Goal: Information Seeking & Learning: Learn about a topic

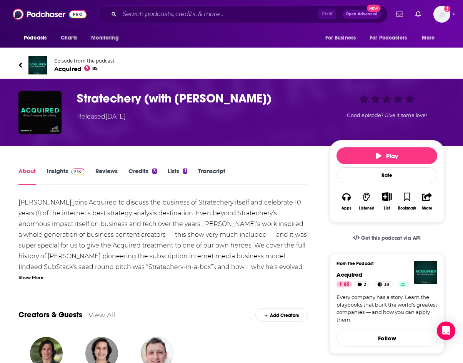
click at [25, 66] on link "Episode from the podcast Acquired 85" at bounding box center [231, 65] width 426 height 18
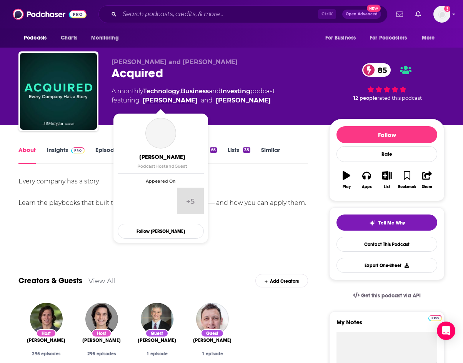
click at [162, 102] on link "[PERSON_NAME]" at bounding box center [170, 100] width 55 height 9
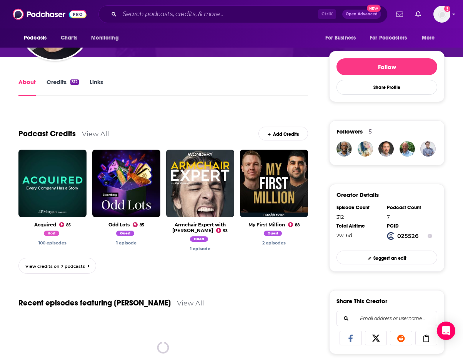
scroll to position [110, 0]
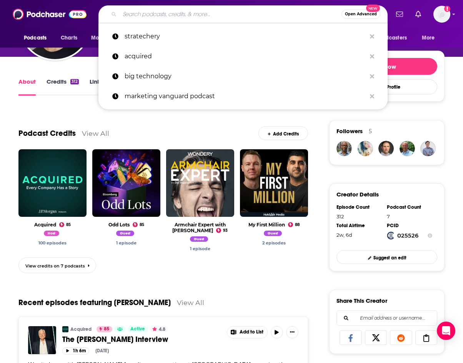
click at [166, 13] on input "Search podcasts, credits, & more..." at bounding box center [230, 14] width 222 height 12
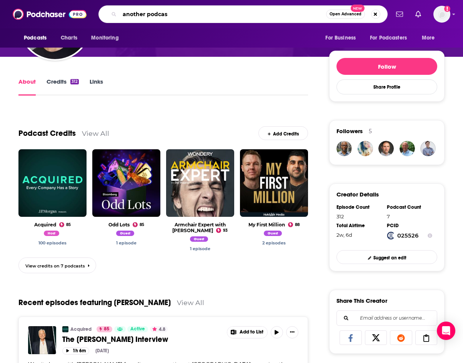
type input "another podcast"
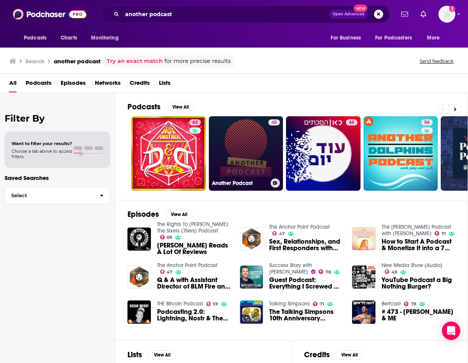
click at [246, 158] on link "45 Another Podcast" at bounding box center [246, 153] width 75 height 75
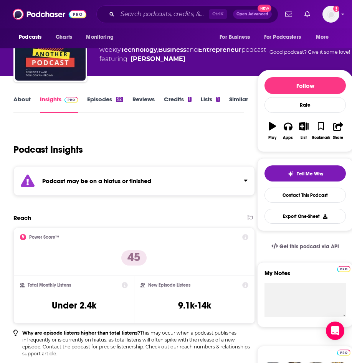
scroll to position [43, 0]
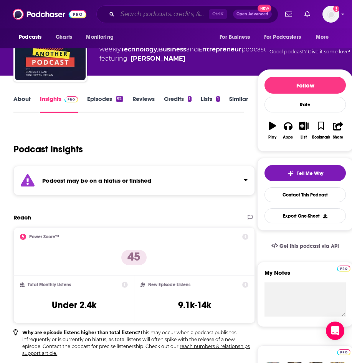
click at [130, 18] on input "Search podcasts, credits, & more..." at bounding box center [163, 14] width 91 height 12
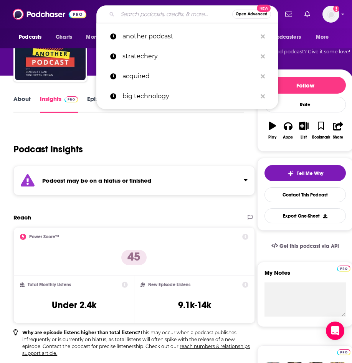
paste input "[PERSON_NAME] Future of Business & Technology Podcast"
type input "[PERSON_NAME] Future of Business & Technology Podcast"
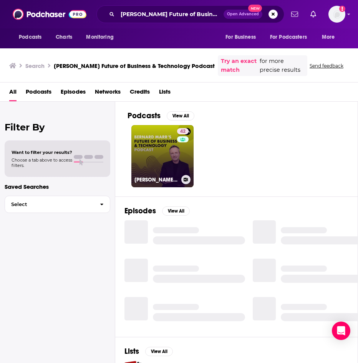
click at [181, 168] on div "42" at bounding box center [183, 151] width 13 height 47
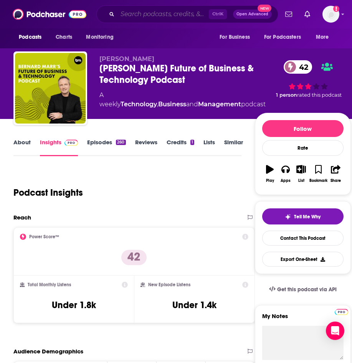
click at [129, 11] on input "Search podcasts, credits, & more..." at bounding box center [163, 14] width 91 height 12
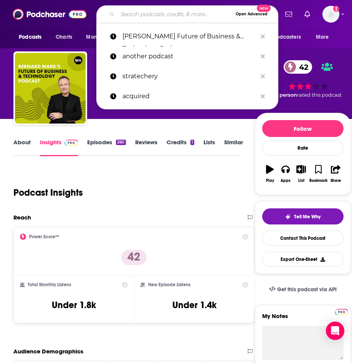
paste input "Cloud Wars Live with [PERSON_NAME]"
type input "Cloud Wars Live with [PERSON_NAME]"
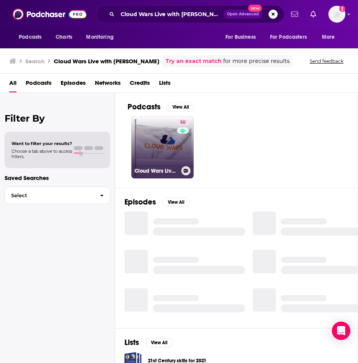
click at [160, 158] on link "50 Cloud Wars Live with [PERSON_NAME]" at bounding box center [162, 147] width 62 height 62
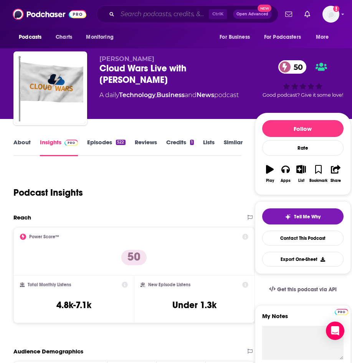
click at [138, 8] on input "Search podcasts, credits, & more..." at bounding box center [163, 14] width 91 height 12
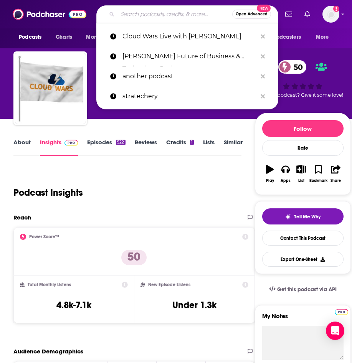
paste input "Everything Technology"
type input "Everything Technology"
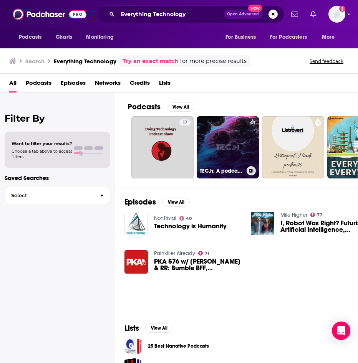
click at [226, 146] on link "TEC.h: A podcast covering everything technology" at bounding box center [228, 147] width 62 height 62
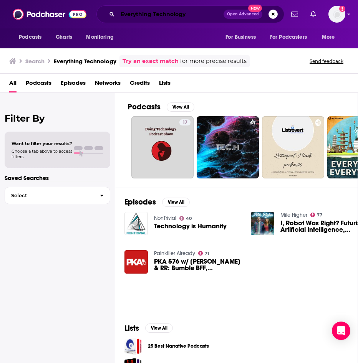
click at [129, 12] on input "Everything Technology" at bounding box center [171, 14] width 106 height 12
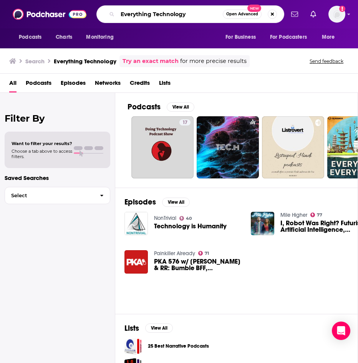
click at [129, 12] on input "Everything Technology" at bounding box center [170, 14] width 105 height 12
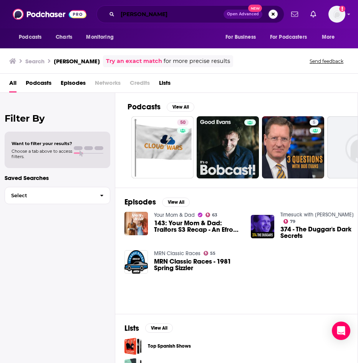
click at [149, 10] on input "[PERSON_NAME]" at bounding box center [171, 14] width 106 height 12
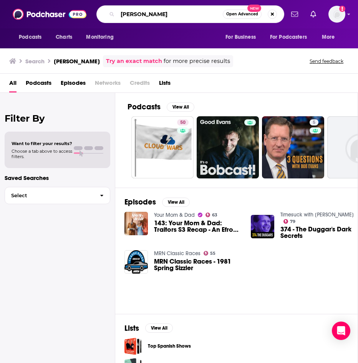
click at [142, 16] on input "[PERSON_NAME]" at bounding box center [170, 14] width 105 height 12
type input "[PERSON_NAME]"
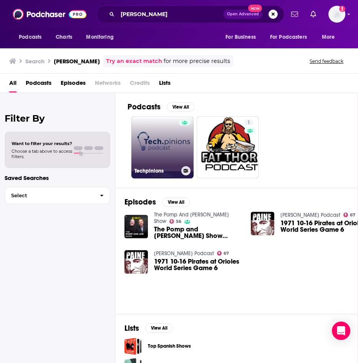
click at [169, 141] on link "Techpinions" at bounding box center [162, 147] width 62 height 62
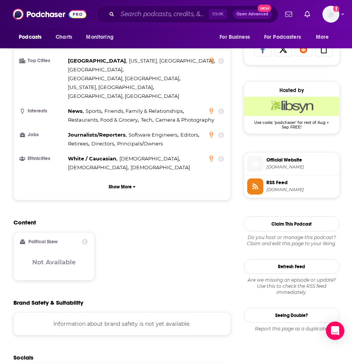
scroll to position [506, 0]
click at [282, 160] on span "Official Website" at bounding box center [302, 159] width 70 height 7
click at [151, 7] on div "Ctrl K Open Advanced New" at bounding box center [187, 14] width 182 height 18
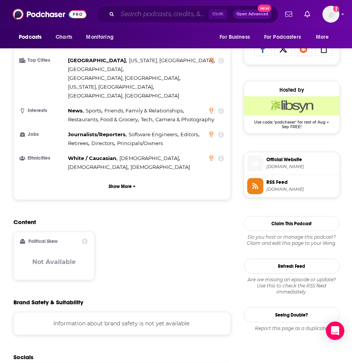
click at [146, 11] on input "Search podcasts, credits, & more..." at bounding box center [163, 14] width 91 height 12
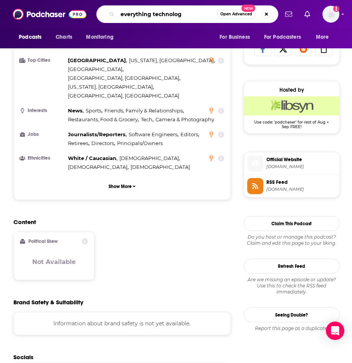
type input "everything technology"
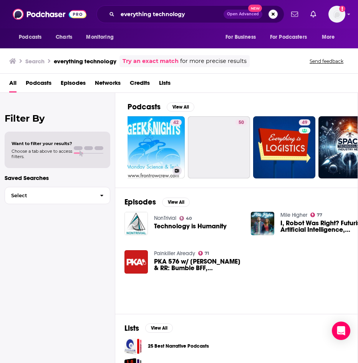
scroll to position [0, 279]
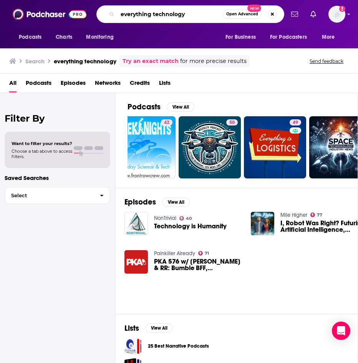
click at [197, 12] on input "everything technology" at bounding box center [170, 14] width 105 height 12
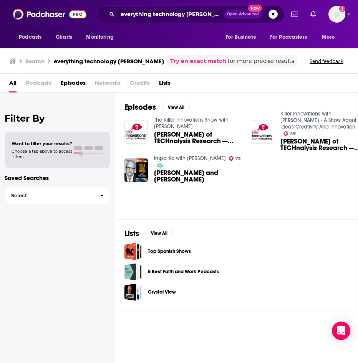
click at [46, 88] on span "Podcasts" at bounding box center [39, 85] width 26 height 16
click at [33, 82] on span "Podcasts" at bounding box center [39, 85] width 26 height 16
click at [182, 60] on link "Try an exact match" at bounding box center [198, 61] width 56 height 9
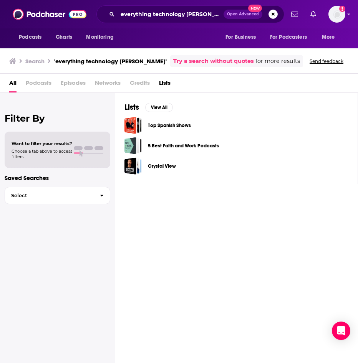
click at [38, 85] on span "Podcasts" at bounding box center [39, 85] width 26 height 16
click at [138, 16] on input "everything technology [PERSON_NAME]" at bounding box center [171, 14] width 106 height 12
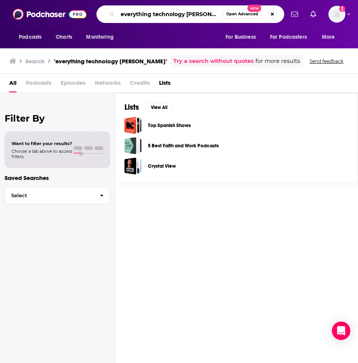
click at [138, 16] on input "everything technology [PERSON_NAME]" at bounding box center [170, 14] width 105 height 12
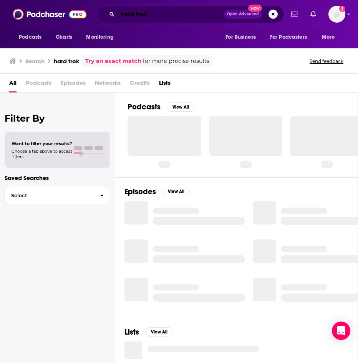
click at [138, 16] on input "hard frok" at bounding box center [171, 14] width 106 height 12
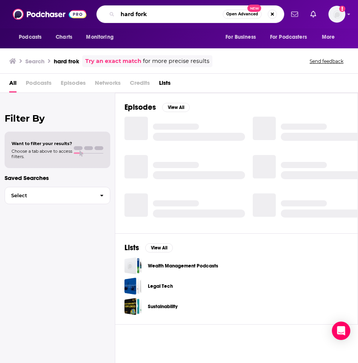
type input "hard fork"
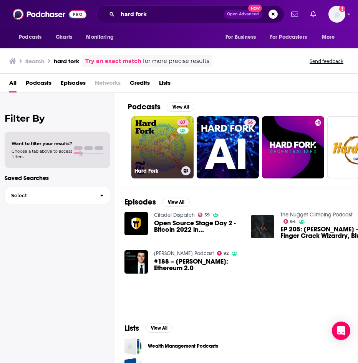
click at [162, 154] on link "87 Hard Fork" at bounding box center [162, 147] width 62 height 62
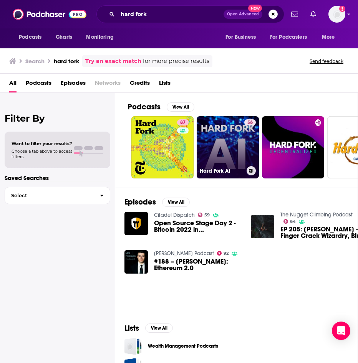
click at [232, 148] on link "56 Hard Fork AI" at bounding box center [228, 147] width 62 height 62
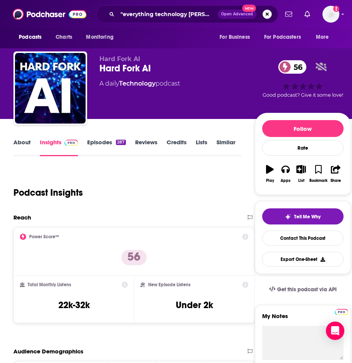
click at [27, 142] on link "About" at bounding box center [21, 148] width 17 height 18
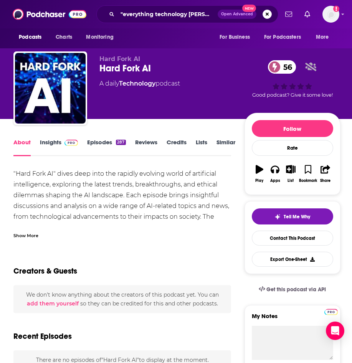
click at [27, 236] on div "Show More" at bounding box center [25, 235] width 25 height 7
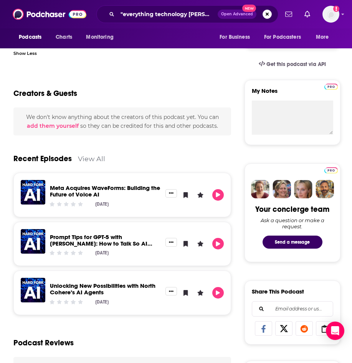
scroll to position [226, 0]
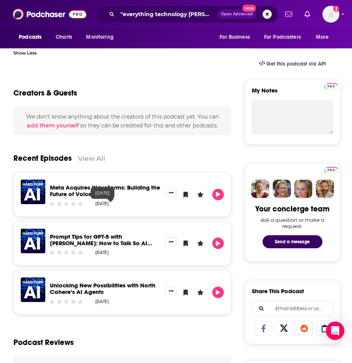
click at [91, 196] on link "Meta Acquires WaveForms: Building the Future of Voice AI" at bounding box center [105, 191] width 110 height 14
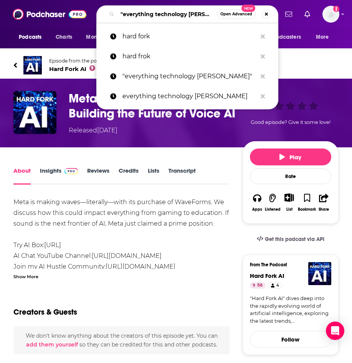
click at [151, 16] on input ""everything technology [PERSON_NAME]"" at bounding box center [168, 14] width 100 height 12
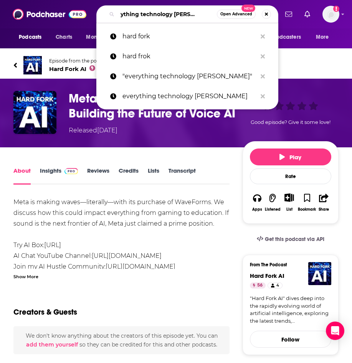
click at [151, 16] on input ""everything technology [PERSON_NAME]"" at bounding box center [168, 14] width 100 height 12
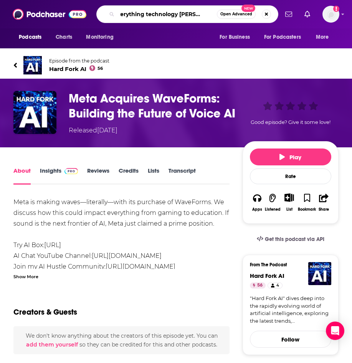
scroll to position [0, 0]
type input ""everything technolog"
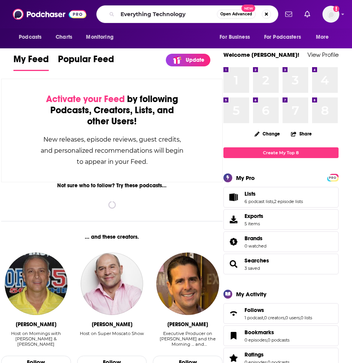
type input "Everything Technology"
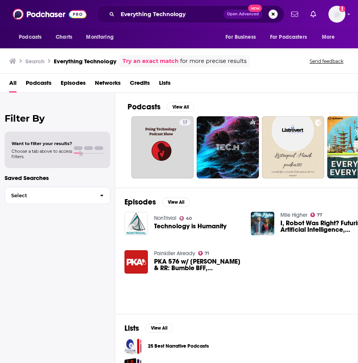
click at [38, 88] on span "Podcasts" at bounding box center [39, 85] width 26 height 16
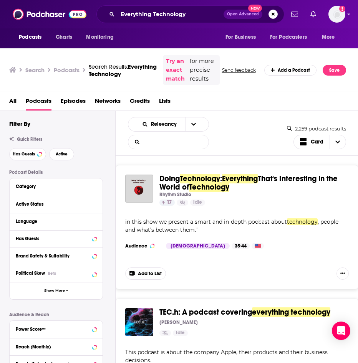
click at [186, 141] on Technology-list-search-input "List Search Input" at bounding box center [168, 142] width 80 height 14
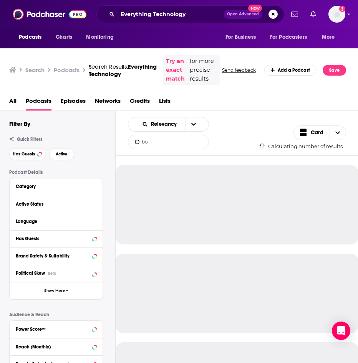
type Technology-list-search-input "b"
click at [131, 17] on input "Everything Technology" at bounding box center [171, 14] width 106 height 12
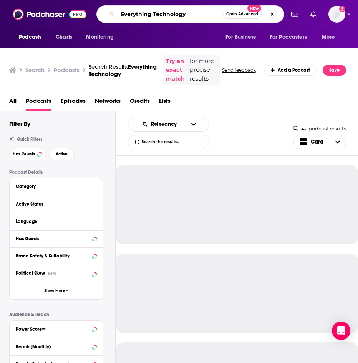
click at [131, 17] on input "Everything Technology" at bounding box center [170, 14] width 105 height 12
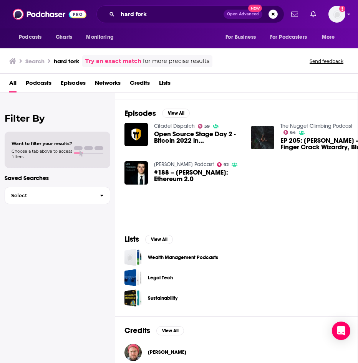
scroll to position [79, 0]
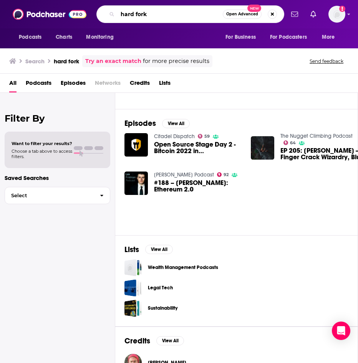
click at [156, 12] on input "hard fork" at bounding box center [170, 14] width 105 height 12
type input "hard fork [PERSON_NAME]"
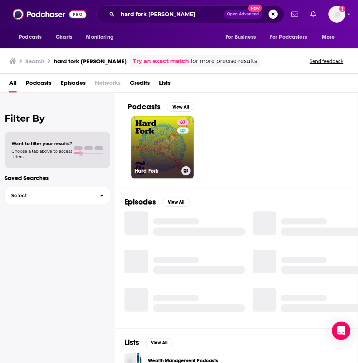
click at [148, 169] on h3 "Hard Fork" at bounding box center [156, 171] width 44 height 7
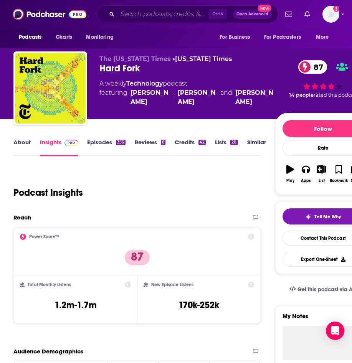
click at [141, 19] on input "Search podcasts, credits, & more..." at bounding box center [163, 14] width 91 height 12
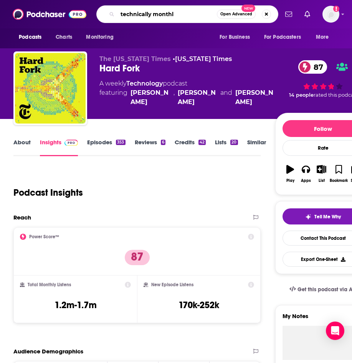
type input "technically monthly"
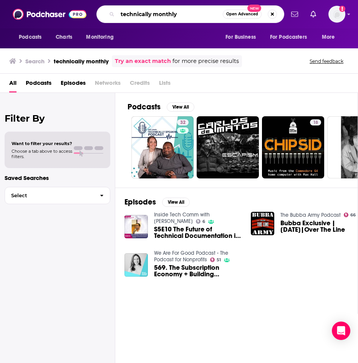
click at [131, 17] on input "technically monthly" at bounding box center [170, 14] width 105 height 12
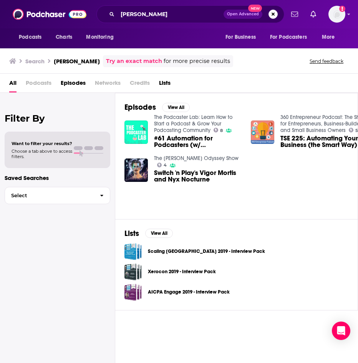
click at [42, 83] on span "Podcasts" at bounding box center [39, 85] width 26 height 16
click at [125, 15] on input "david krevitt" at bounding box center [171, 14] width 106 height 12
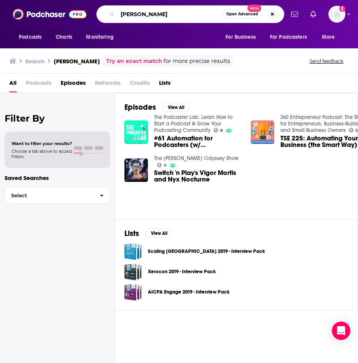
click at [125, 15] on input "david krevitt" at bounding box center [170, 14] width 105 height 12
type input "how leaders lead"
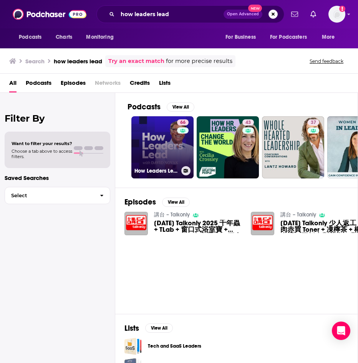
click at [144, 144] on link "66 How Leaders Lead with David Novak" at bounding box center [162, 147] width 62 height 62
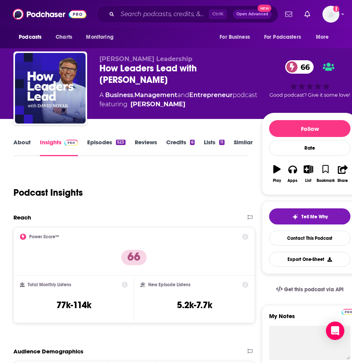
click at [170, 42] on div "Podcasts Charts Monitoring For Business For Podcasters More" at bounding box center [176, 38] width 352 height 20
